Goal: Information Seeking & Learning: Learn about a topic

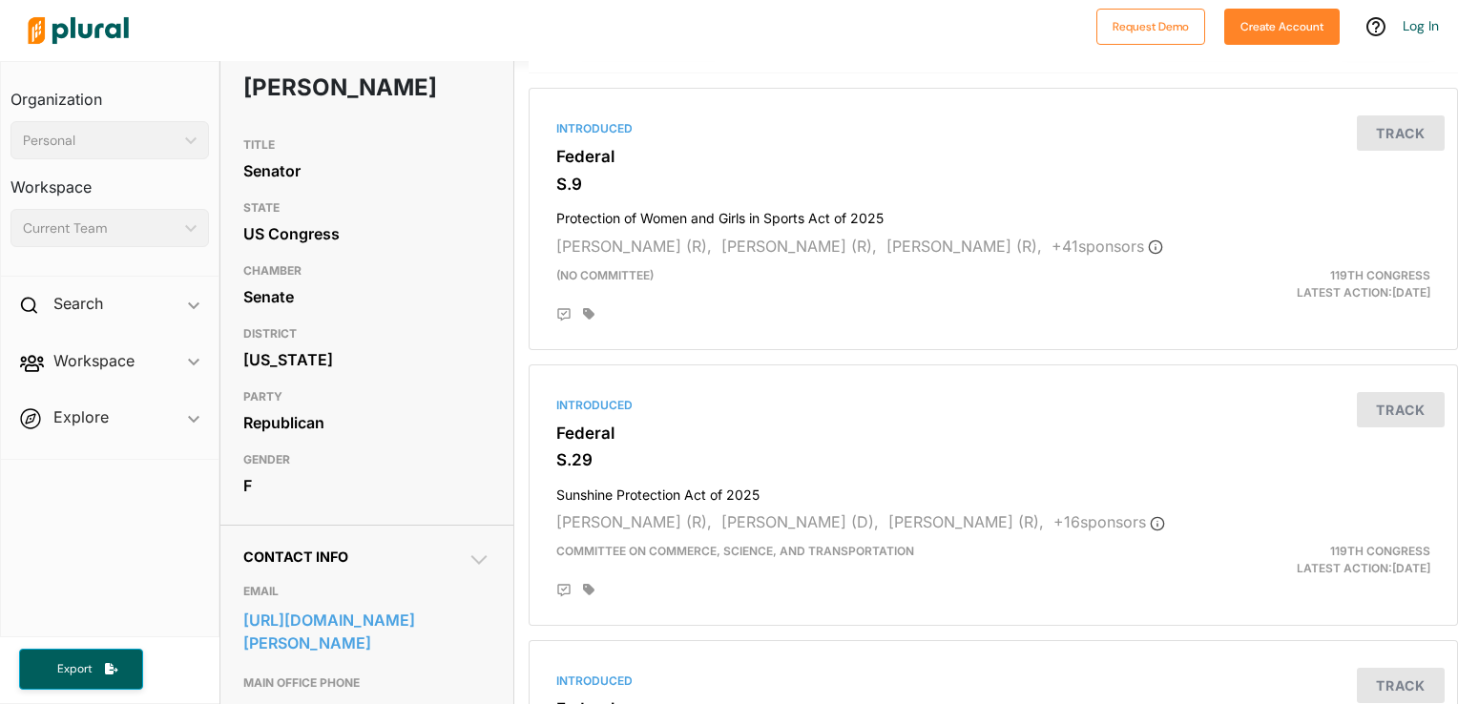
scroll to position [110, 0]
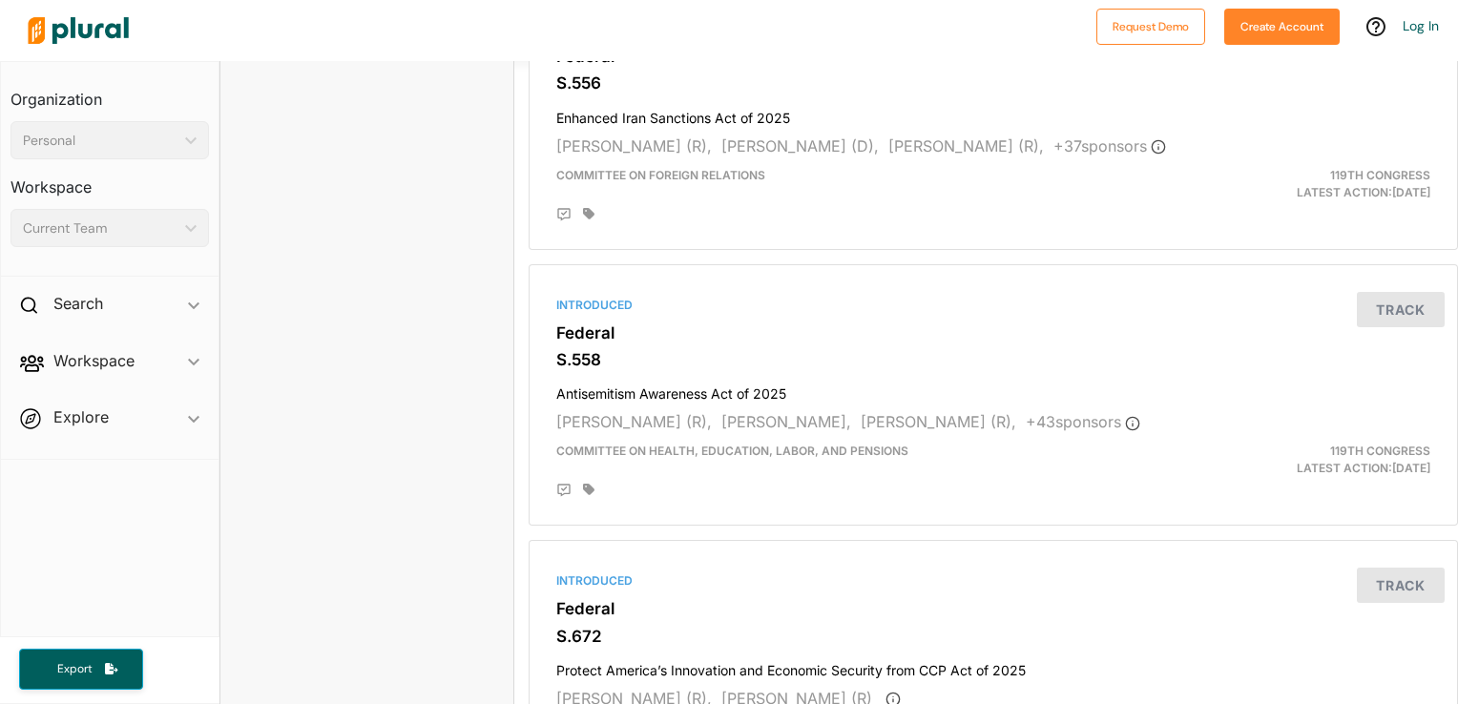
scroll to position [5152, 0]
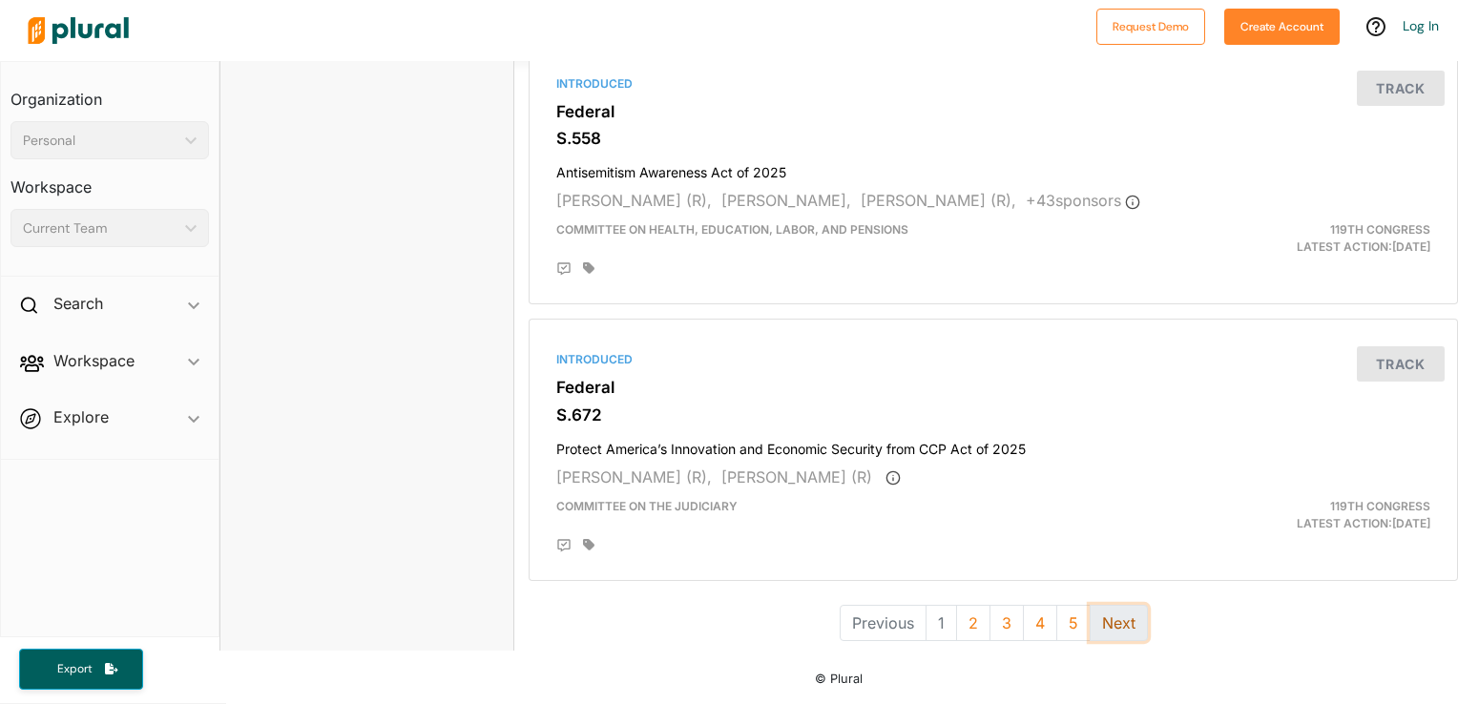
click at [1096, 617] on button "Next" at bounding box center [1119, 623] width 58 height 36
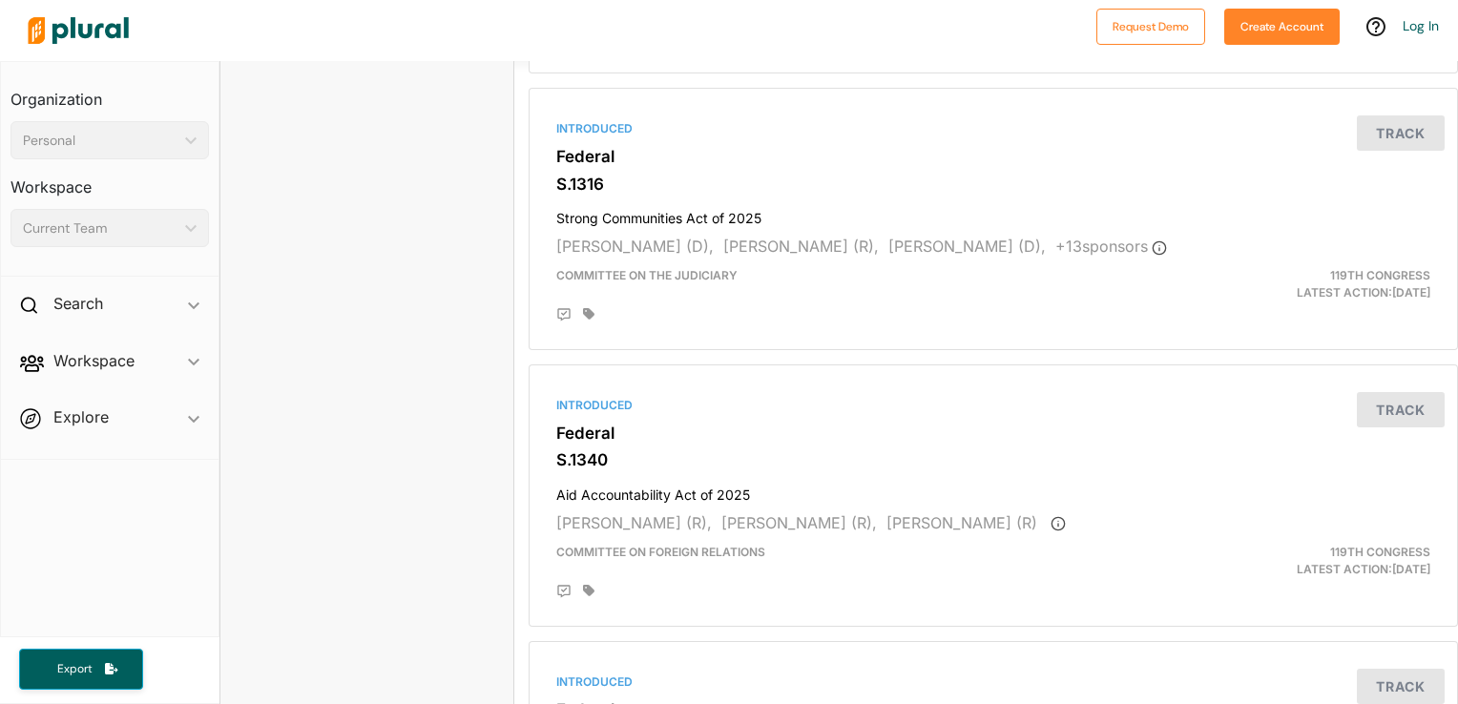
scroll to position [4544, 0]
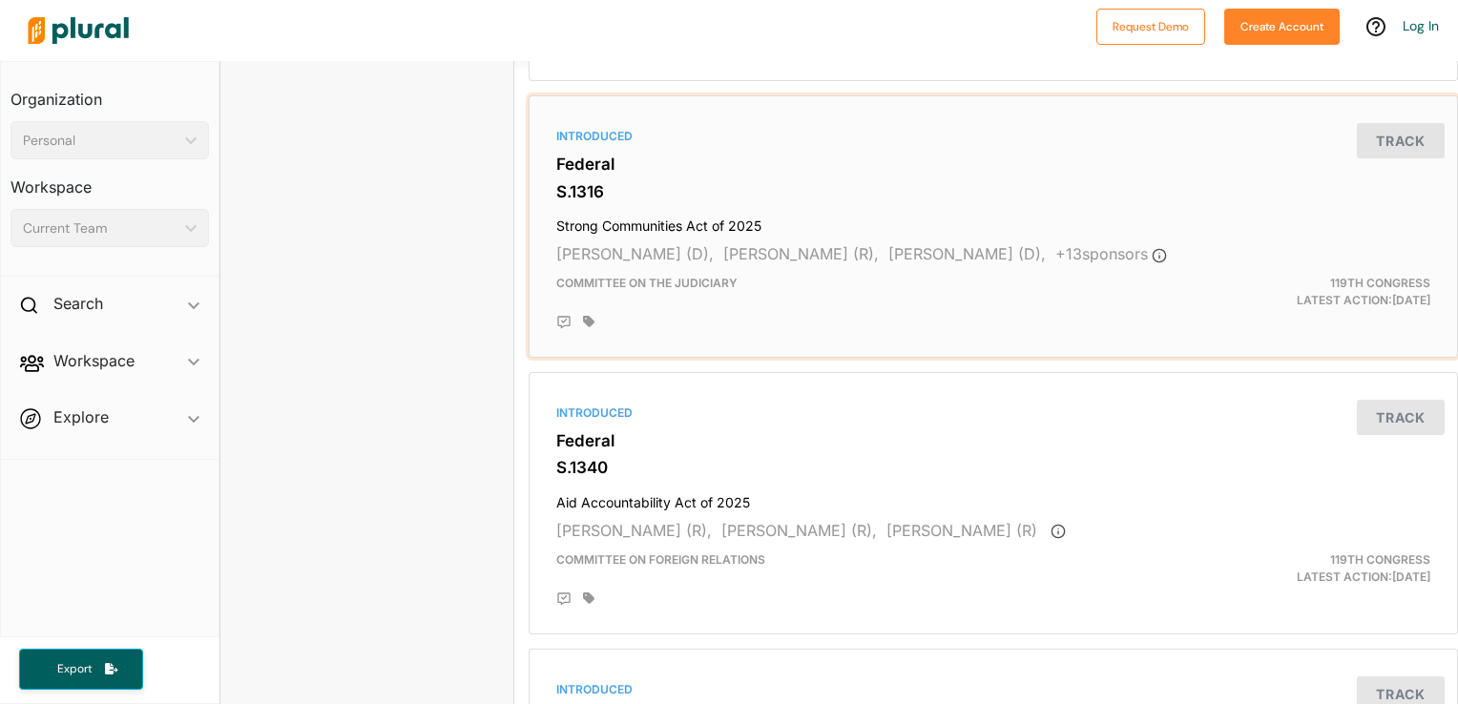
click at [667, 219] on h4 "Strong Communities Act of 2025" at bounding box center [993, 222] width 874 height 26
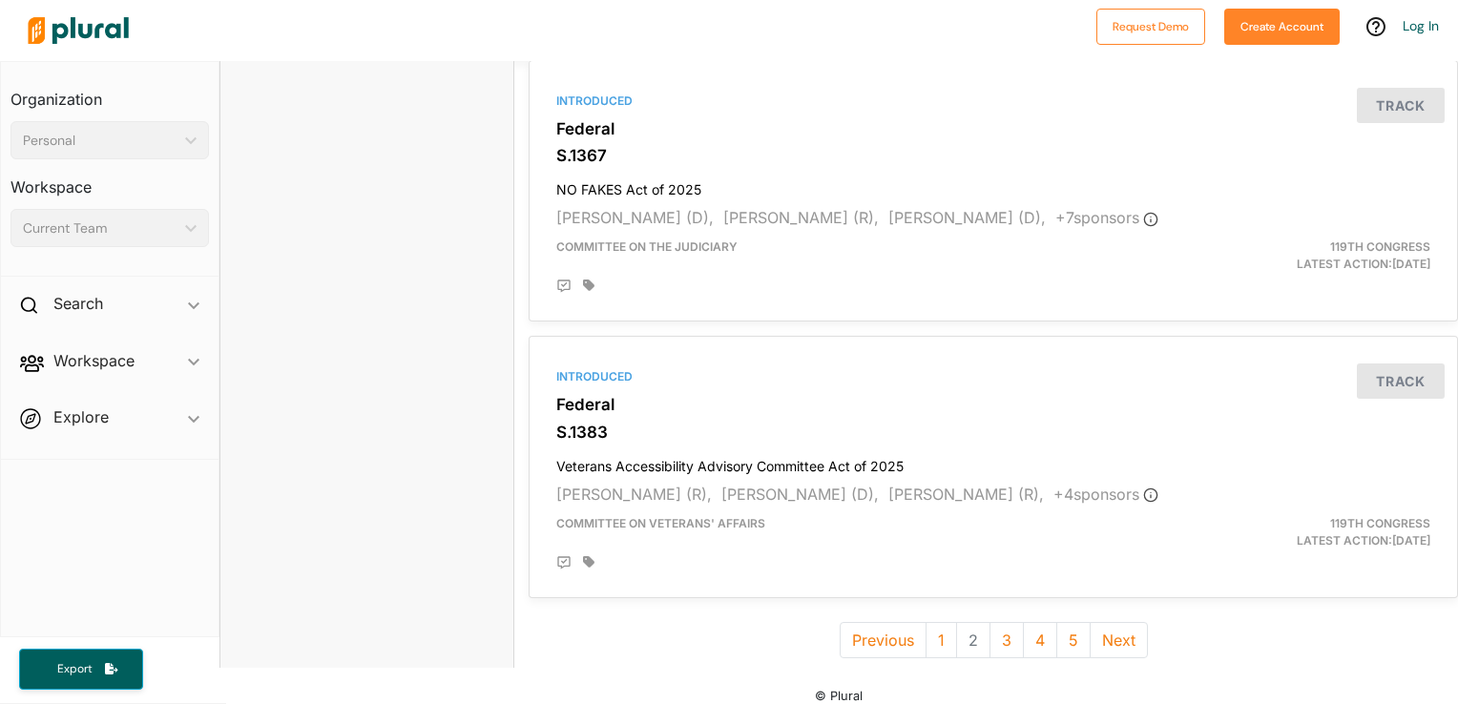
scroll to position [5152, 0]
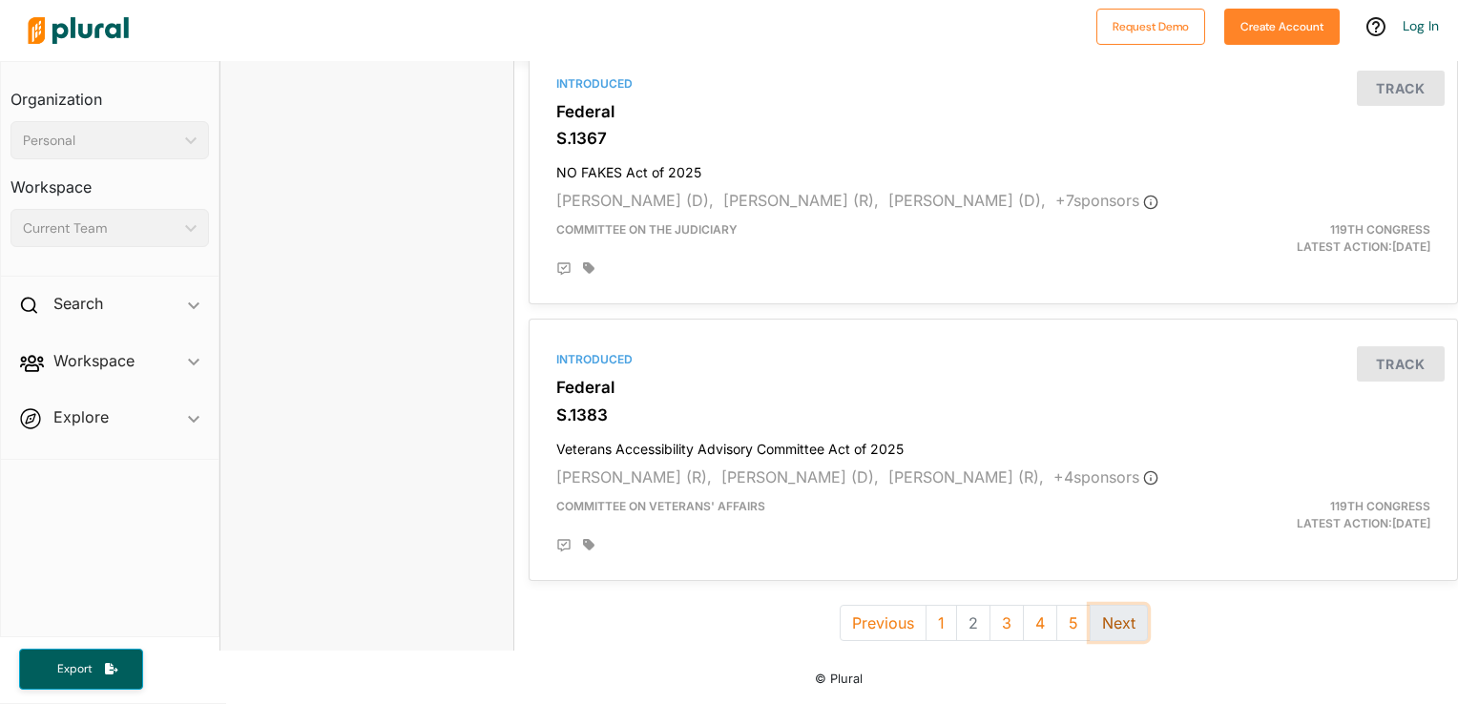
click at [1111, 611] on button "Next" at bounding box center [1119, 623] width 58 height 36
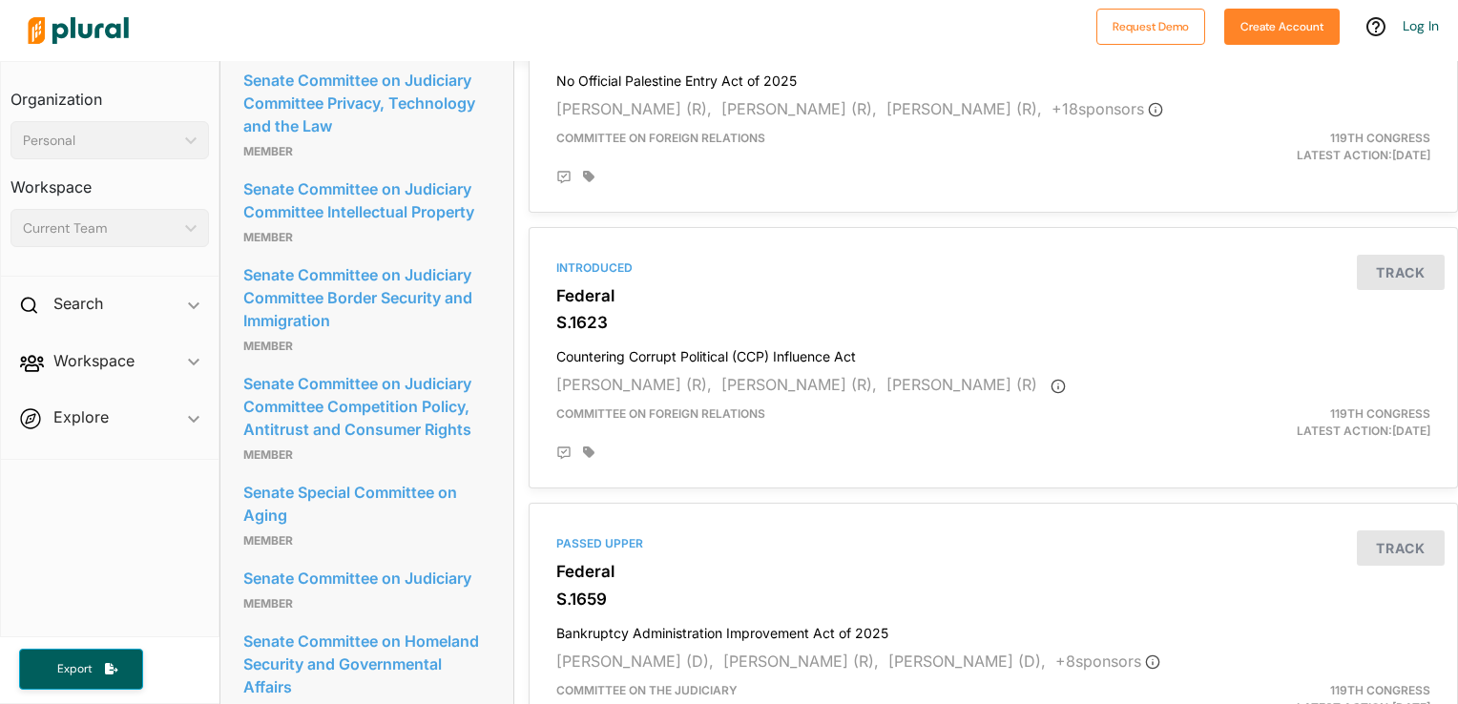
scroll to position [2201, 0]
